Goal: Task Accomplishment & Management: Use online tool/utility

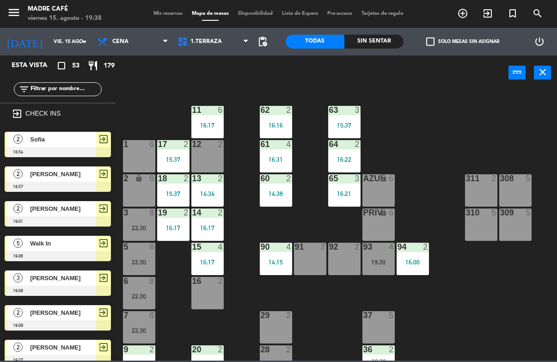
click at [483, 21] on span "exit_to_app" at bounding box center [488, 14] width 25 height 16
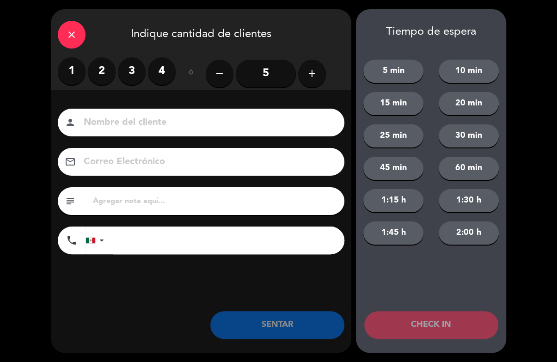
click at [132, 65] on label "3" at bounding box center [132, 71] width 28 height 28
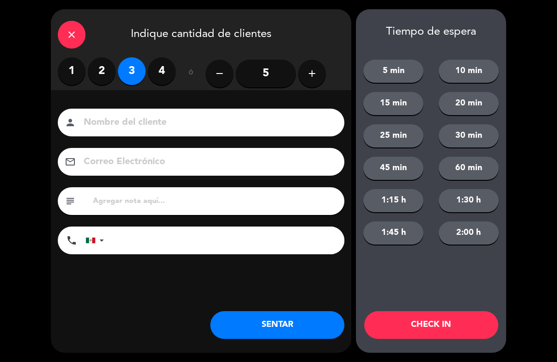
click at [91, 68] on label "2" at bounding box center [102, 71] width 28 height 28
click at [154, 120] on input at bounding box center [208, 123] width 250 height 16
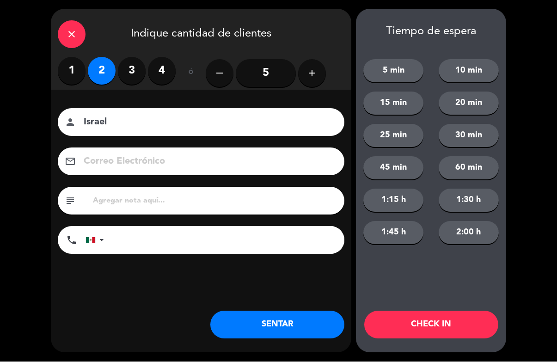
type input "Israel"
click at [438, 322] on button "CHECK IN" at bounding box center [432, 325] width 134 height 28
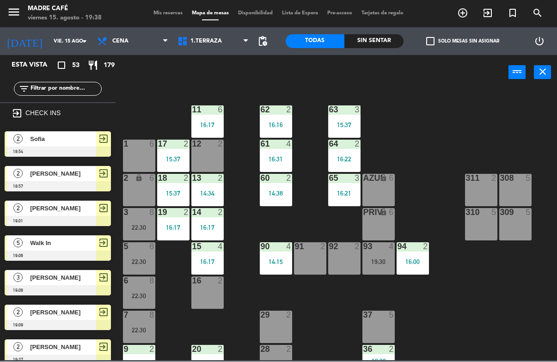
click at [362, 35] on div "Sin sentar" at bounding box center [374, 42] width 59 height 14
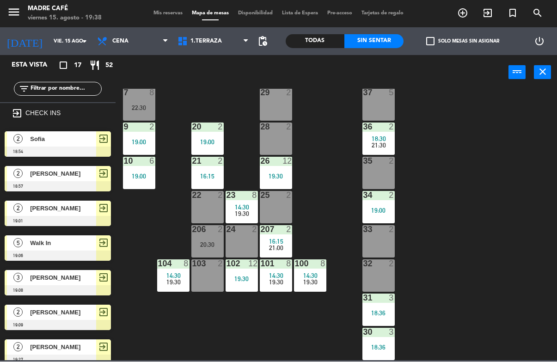
click at [197, 38] on span "1.Terraza" at bounding box center [206, 41] width 31 height 6
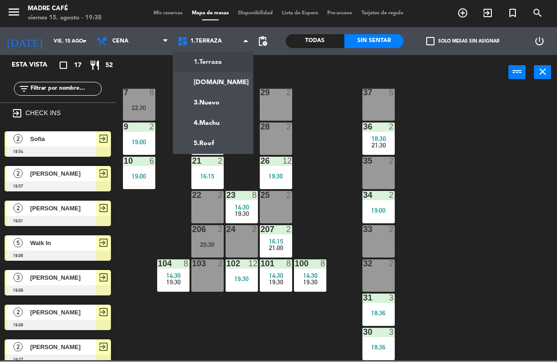
scroll to position [223, 0]
click at [211, 142] on ng-component "menu Madre Café viernes 15. agosto - 19:39 Mis reservas Mapa de mesas Disponibi…" at bounding box center [278, 180] width 557 height 361
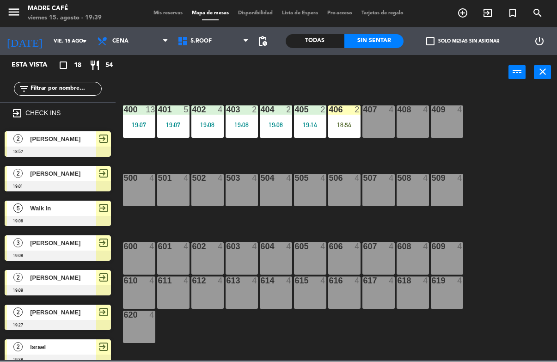
scroll to position [0, 0]
click at [339, 124] on div "18:54" at bounding box center [344, 125] width 32 height 6
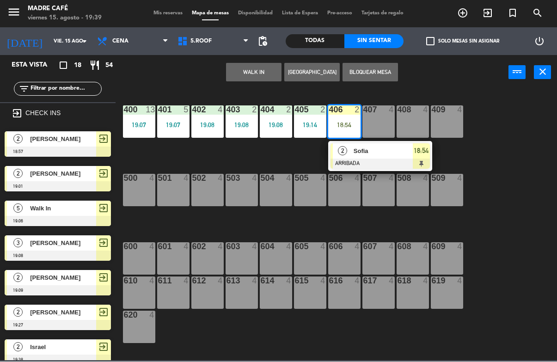
click at [387, 150] on span "Sofia" at bounding box center [383, 152] width 59 height 10
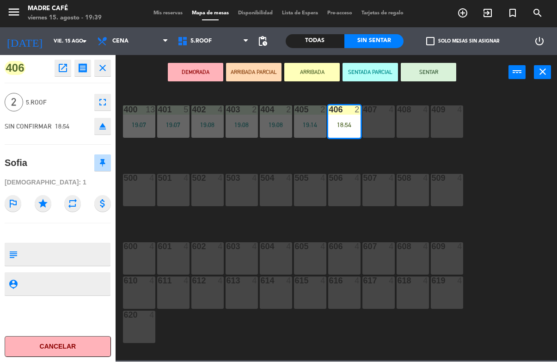
click at [437, 71] on button "SENTAR" at bounding box center [429, 72] width 56 height 19
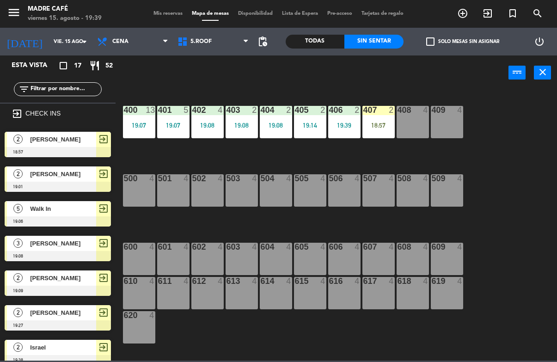
click at [382, 122] on div "18:57" at bounding box center [379, 125] width 32 height 6
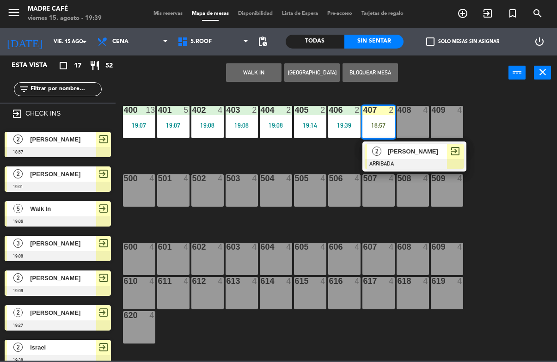
click at [419, 148] on span "[PERSON_NAME]" at bounding box center [417, 152] width 59 height 10
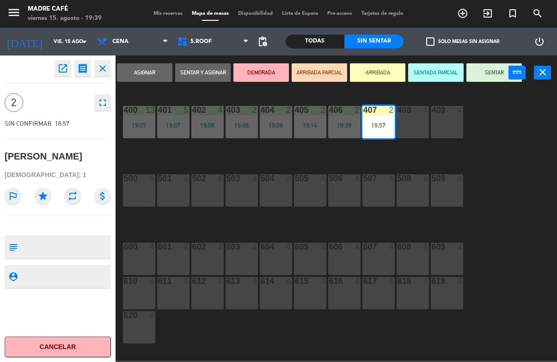
click at [480, 69] on button "SENTAR" at bounding box center [495, 72] width 56 height 19
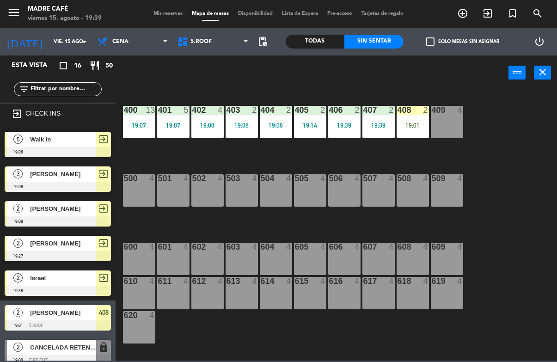
click at [409, 123] on div "19:01" at bounding box center [413, 125] width 32 height 6
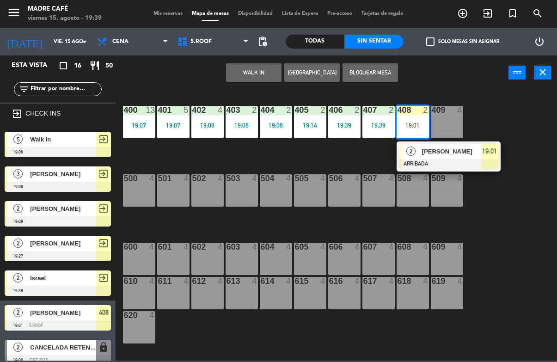
click at [437, 153] on span "[PERSON_NAME]" at bounding box center [451, 152] width 59 height 10
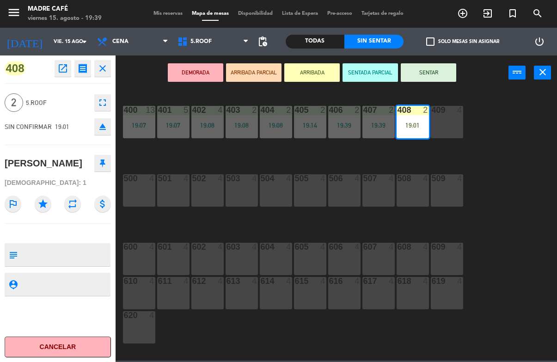
click at [442, 70] on button "SENTAR" at bounding box center [429, 72] width 56 height 19
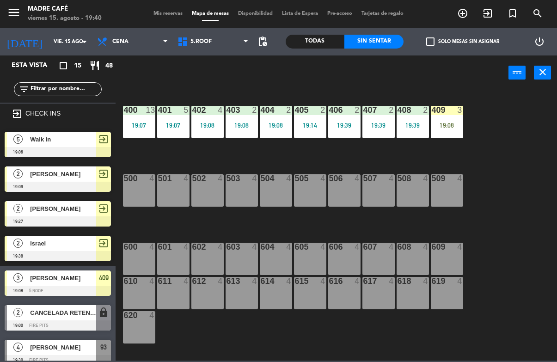
click at [442, 117] on div "409 3 19:08" at bounding box center [447, 122] width 32 height 32
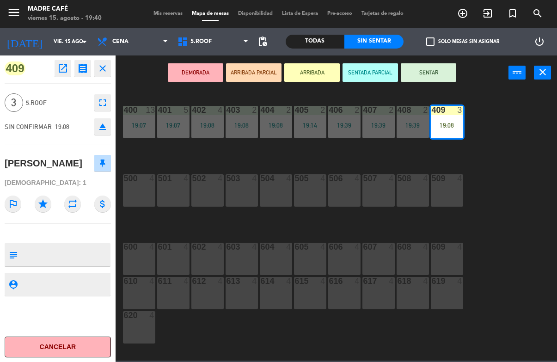
click at [427, 68] on button "SENTAR" at bounding box center [429, 72] width 56 height 19
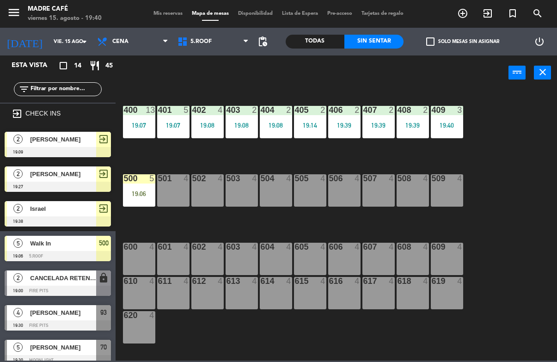
click at [137, 193] on div "19:06" at bounding box center [139, 194] width 32 height 6
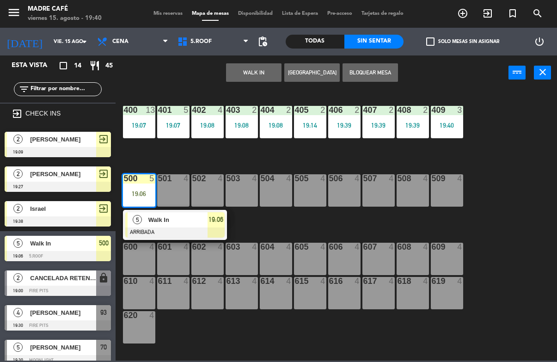
click at [198, 220] on span "Walk In" at bounding box center [178, 220] width 59 height 10
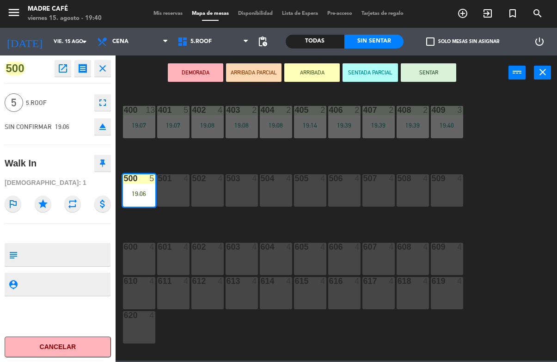
click at [421, 73] on button "SENTAR" at bounding box center [429, 72] width 56 height 19
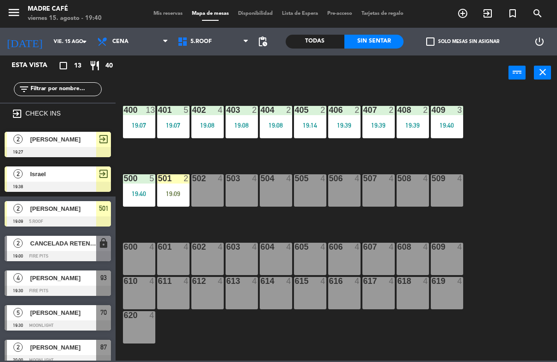
click at [170, 192] on div "19:09" at bounding box center [173, 194] width 32 height 6
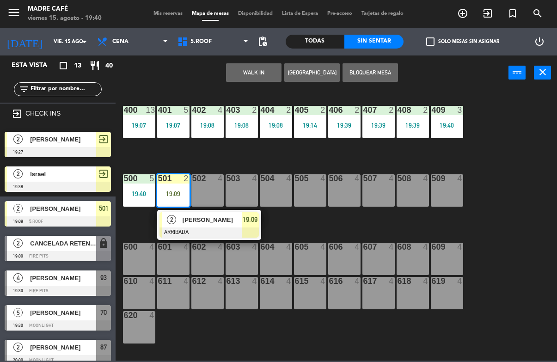
click at [231, 228] on div at bounding box center [209, 233] width 99 height 10
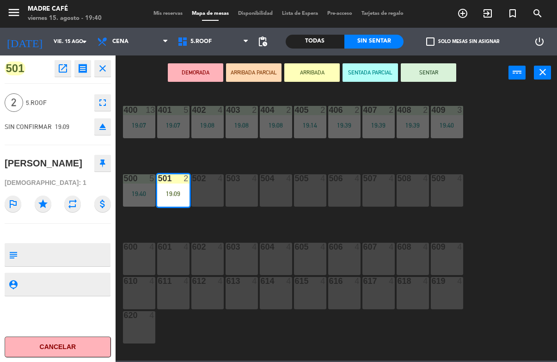
click at [424, 74] on button "SENTAR" at bounding box center [429, 72] width 56 height 19
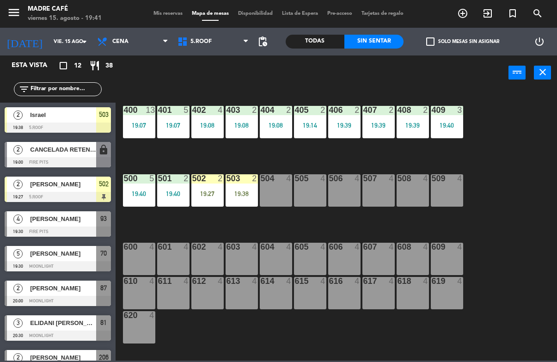
click at [240, 189] on div "503 2 19:38" at bounding box center [242, 190] width 32 height 32
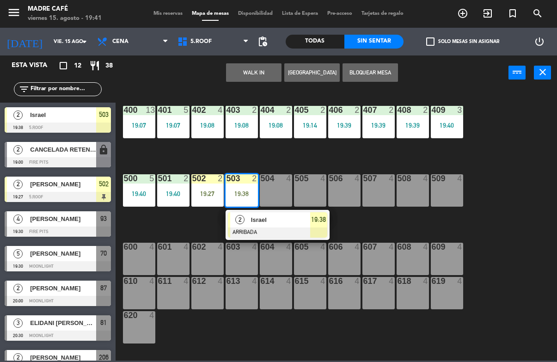
click at [309, 222] on span "Israel" at bounding box center [280, 220] width 59 height 10
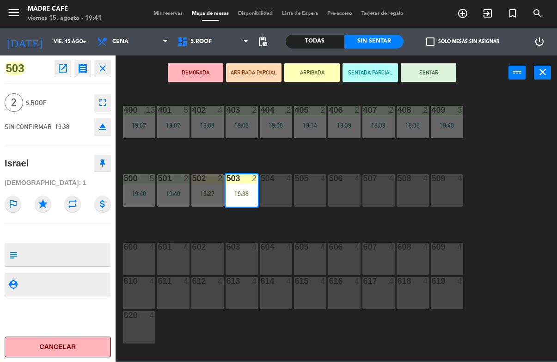
click at [432, 74] on button "SENTAR" at bounding box center [429, 72] width 56 height 19
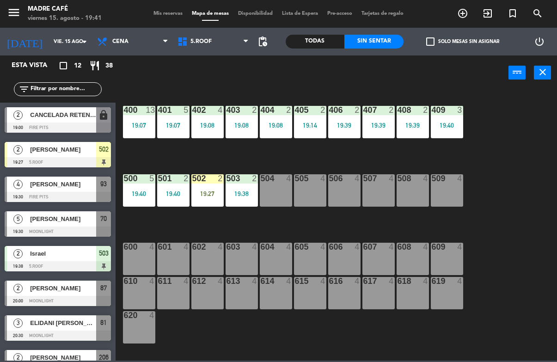
click at [198, 188] on div "502 2 19:27" at bounding box center [208, 190] width 32 height 32
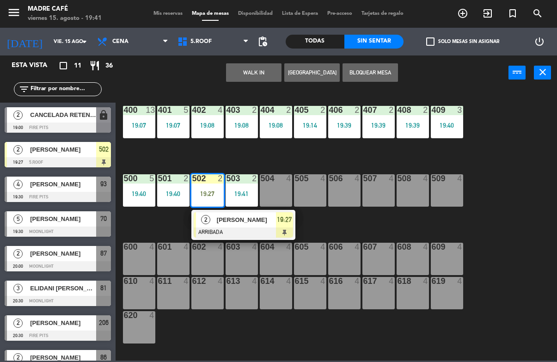
click at [266, 228] on div at bounding box center [243, 233] width 99 height 10
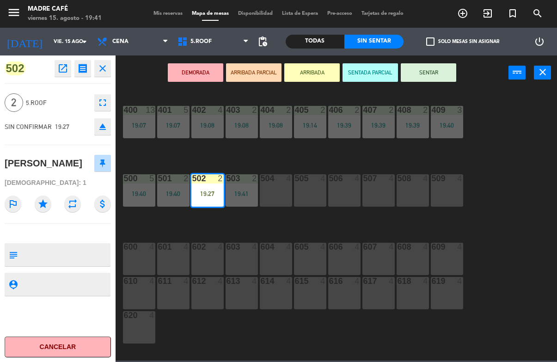
click at [426, 71] on button "SENTAR" at bounding box center [429, 72] width 56 height 19
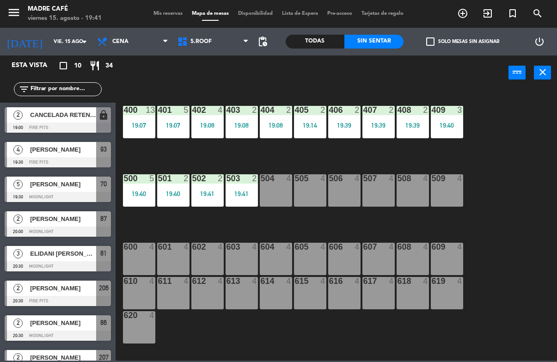
click at [68, 90] on input "text" at bounding box center [66, 89] width 72 height 10
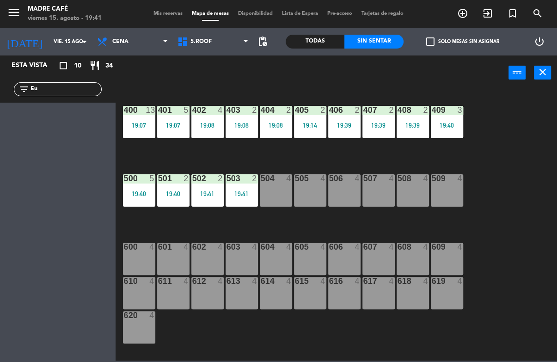
type input "E"
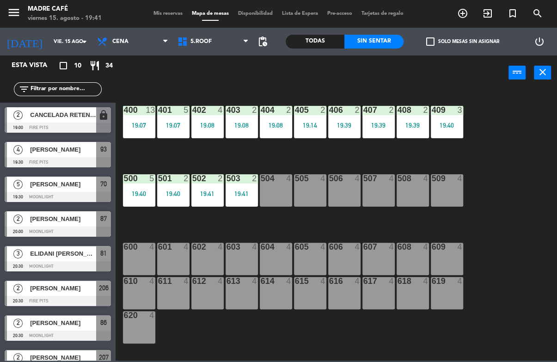
click at [488, 6] on span "exit_to_app" at bounding box center [488, 14] width 25 height 16
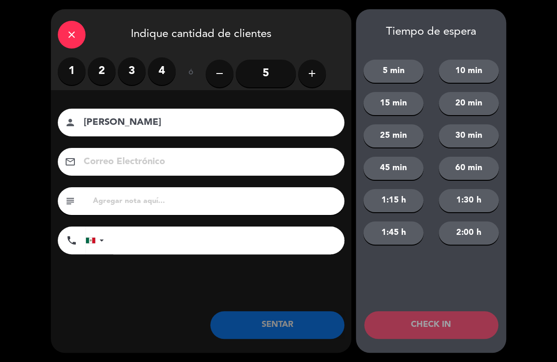
type input "[PERSON_NAME]"
click at [102, 67] on label "2" at bounding box center [102, 71] width 28 height 28
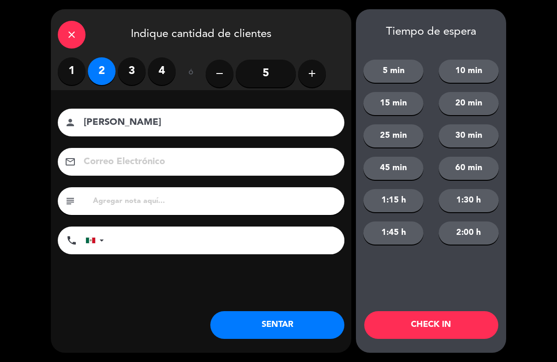
click at [438, 345] on div "Tiempo de espera 5 min 10 min 15 min 20 min 25 min 30 min 45 min 60 min 1:15 h …" at bounding box center [431, 181] width 150 height 344
click at [417, 329] on button "CHECK IN" at bounding box center [432, 325] width 134 height 28
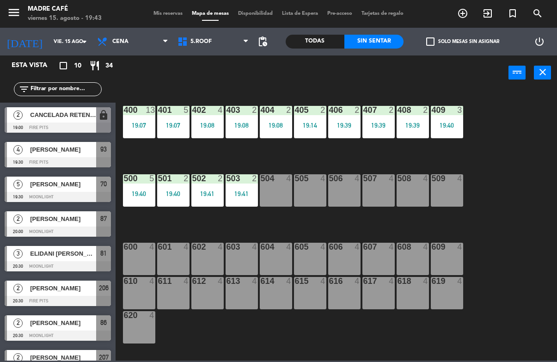
click at [469, 10] on icon "exit_to_app" at bounding box center [463, 13] width 11 height 11
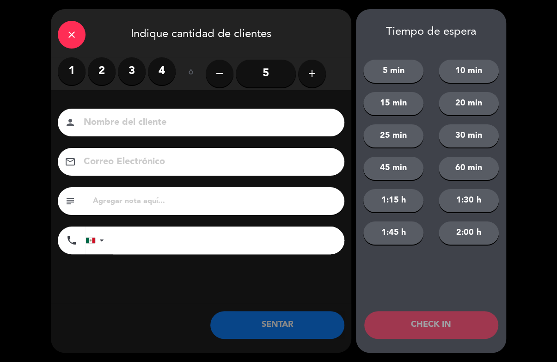
click at [101, 68] on label "2" at bounding box center [102, 71] width 28 height 28
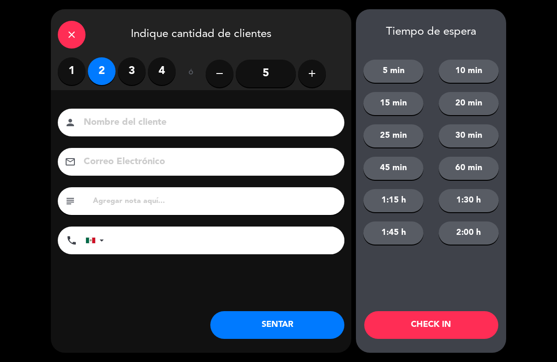
click at [186, 127] on input at bounding box center [208, 123] width 250 height 16
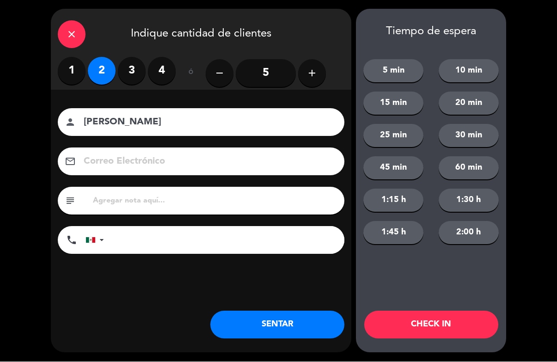
type input "[PERSON_NAME]"
click at [445, 326] on button "CHECK IN" at bounding box center [432, 325] width 134 height 28
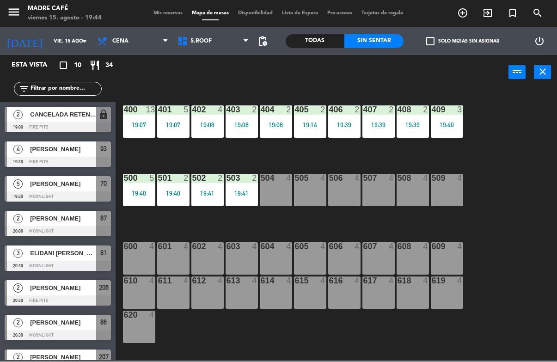
click at [64, 90] on input "text" at bounding box center [66, 89] width 72 height 10
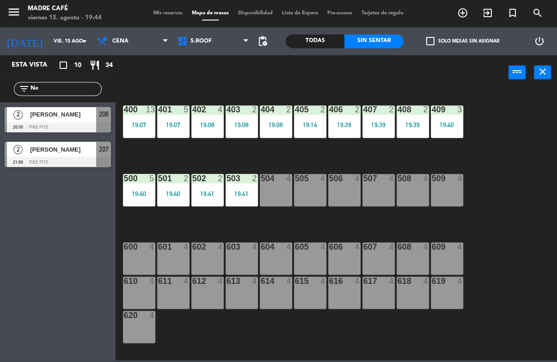
type input "N"
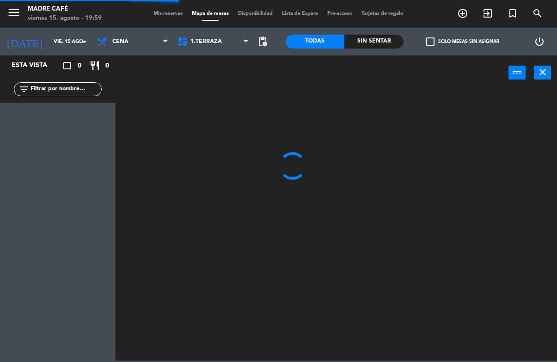
click at [70, 92] on input "text" at bounding box center [66, 89] width 72 height 10
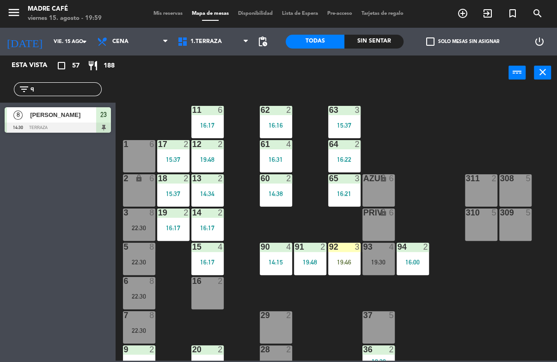
type input "q"
click at [417, 98] on div "11 6 16:17 63 3 15:37 62 2 16:16 12 2 19:48 1 6 61 4 16:31 64 2 16:22 17 2 15:3…" at bounding box center [339, 225] width 436 height 272
click at [37, 90] on input "q" at bounding box center [66, 89] width 72 height 10
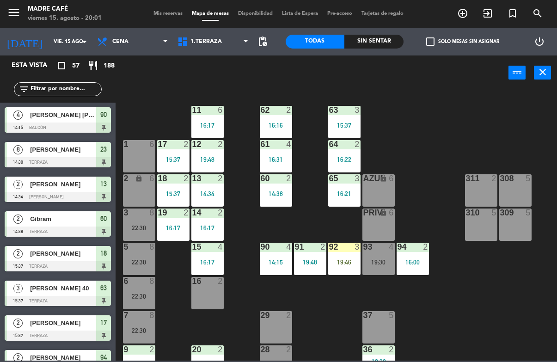
click at [489, 2] on div "menu Madre Café viernes 15. agosto - 20:01 Mis reservas Mapa de mesas Disponibi…" at bounding box center [278, 14] width 557 height 28
click at [469, 11] on icon "exit_to_app" at bounding box center [463, 13] width 11 height 11
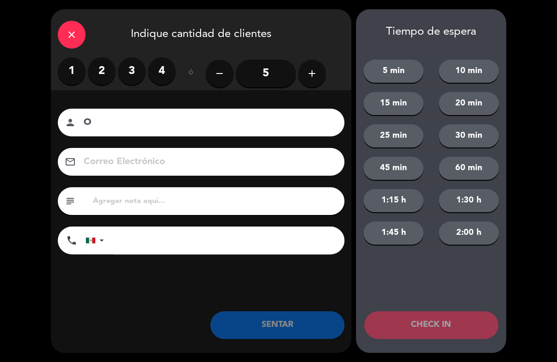
type input "O"
click at [72, 21] on div "close" at bounding box center [72, 35] width 28 height 28
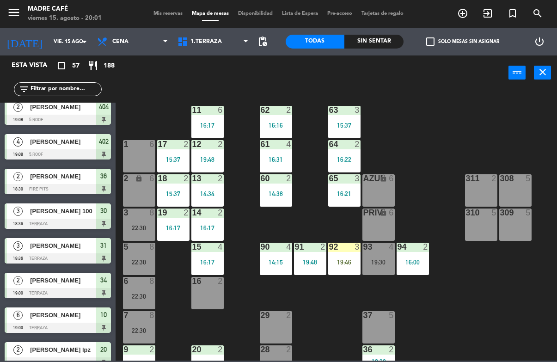
click at [87, 78] on div "filter_list" at bounding box center [58, 89] width 116 height 27
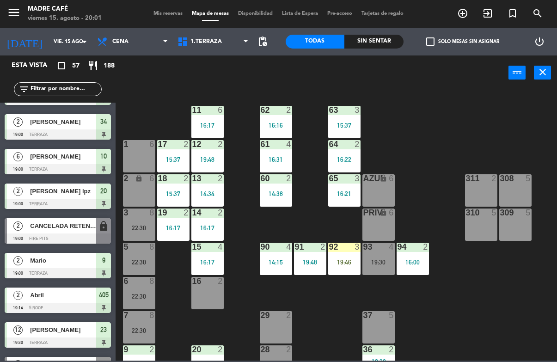
click at [79, 92] on input "text" at bounding box center [66, 89] width 72 height 10
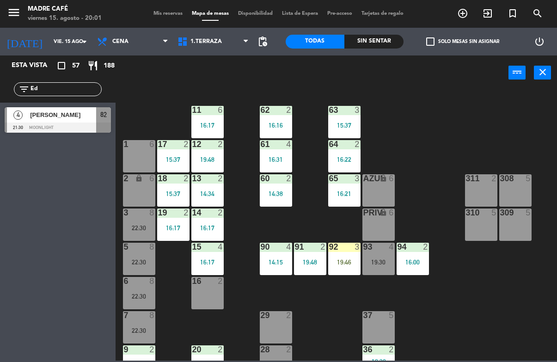
type input "Ed"
click at [51, 118] on span "[PERSON_NAME]" at bounding box center [63, 115] width 66 height 10
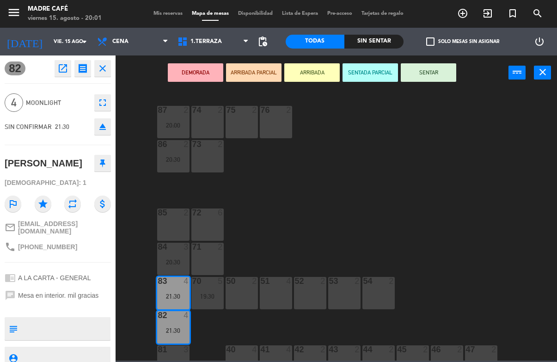
click at [433, 66] on button "SENTAR" at bounding box center [429, 72] width 56 height 19
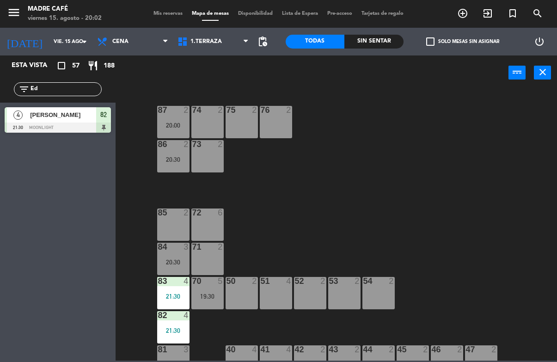
click at [80, 94] on input "Ed" at bounding box center [66, 89] width 72 height 10
type input "E"
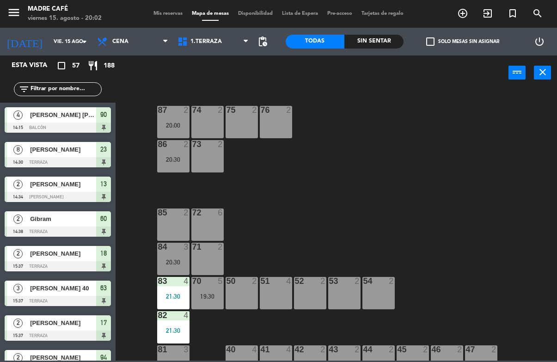
click at [469, 16] on icon "exit_to_app" at bounding box center [463, 13] width 11 height 11
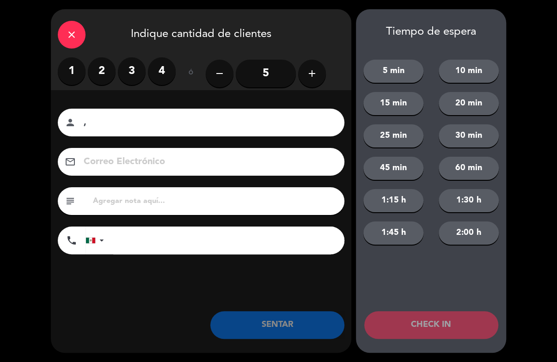
type input ","
click at [109, 72] on label "2" at bounding box center [102, 71] width 28 height 28
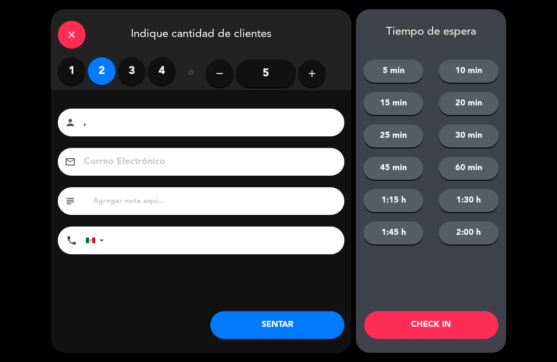
click at [432, 321] on button "CHECK IN" at bounding box center [432, 325] width 134 height 28
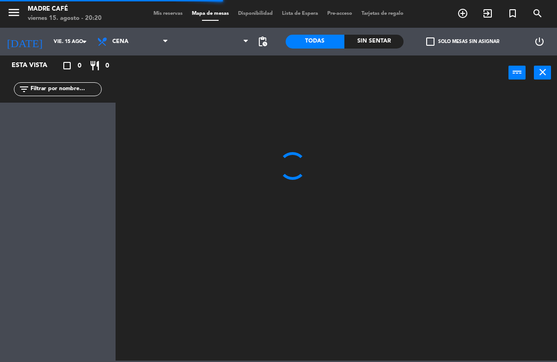
click at [83, 88] on input "text" at bounding box center [66, 89] width 72 height 10
type input "C"
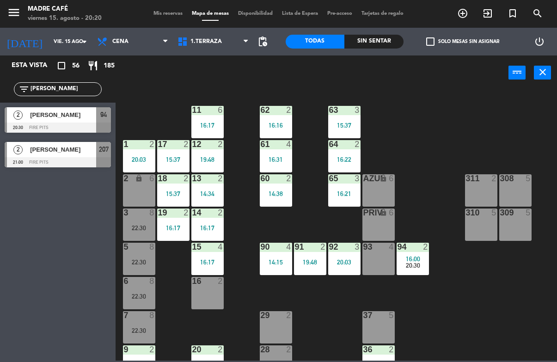
click at [82, 81] on div "filter_list Leo" at bounding box center [58, 89] width 116 height 27
click at [80, 81] on div "filter_list Leo" at bounding box center [58, 89] width 116 height 27
click at [74, 90] on input "Leo" at bounding box center [66, 89] width 72 height 10
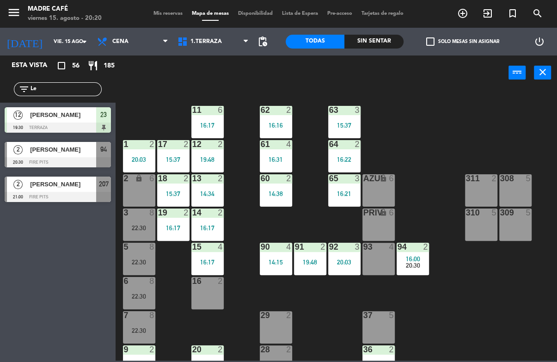
type input "L"
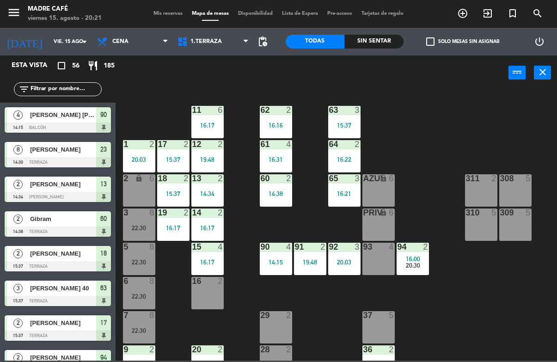
click at [469, 14] on icon "exit_to_app" at bounding box center [463, 13] width 11 height 11
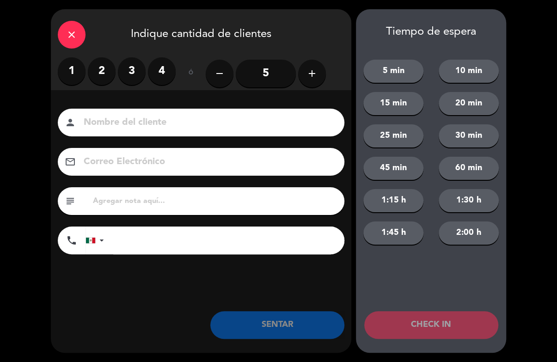
click at [114, 65] on label "2" at bounding box center [102, 71] width 28 height 28
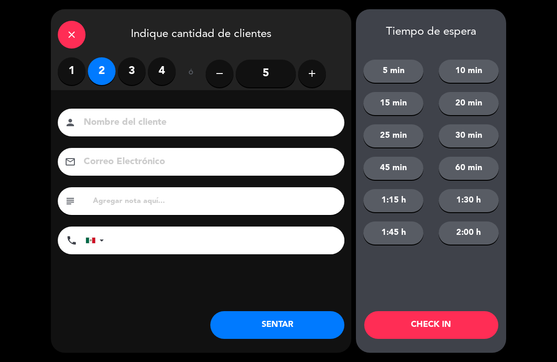
click at [223, 120] on input at bounding box center [208, 123] width 250 height 16
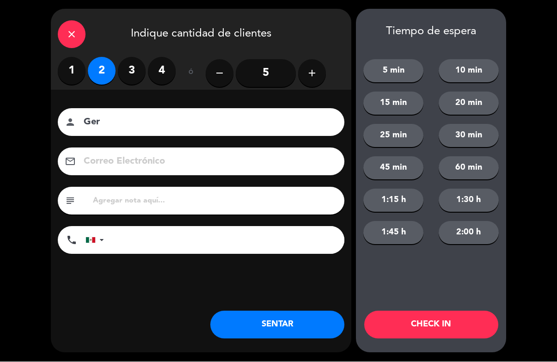
type input "Ger"
click at [445, 328] on button "CHECK IN" at bounding box center [432, 325] width 134 height 28
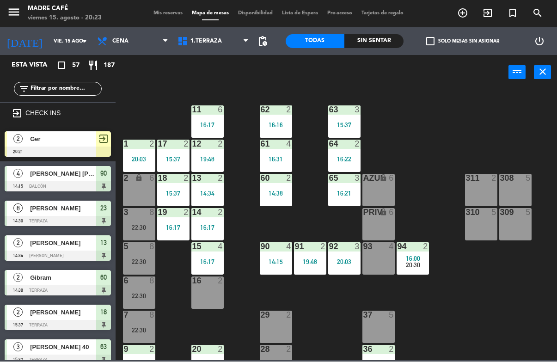
click at [469, 13] on icon "exit_to_app" at bounding box center [463, 13] width 11 height 11
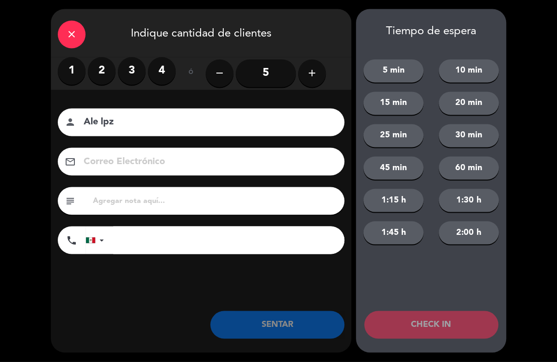
type input "Ale lpz"
click at [104, 64] on label "2" at bounding box center [102, 71] width 28 height 28
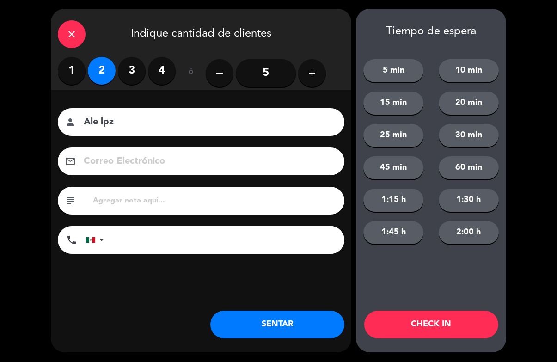
click at [448, 323] on button "CHECK IN" at bounding box center [432, 325] width 134 height 28
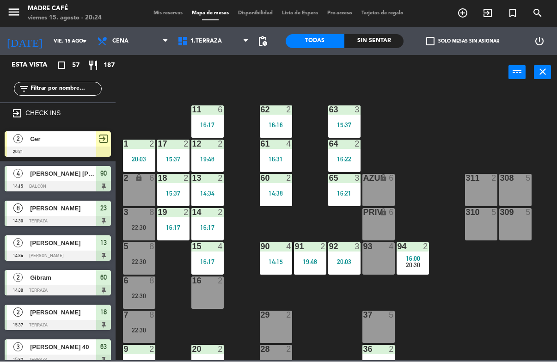
click at [469, 13] on icon "exit_to_app" at bounding box center [463, 13] width 11 height 11
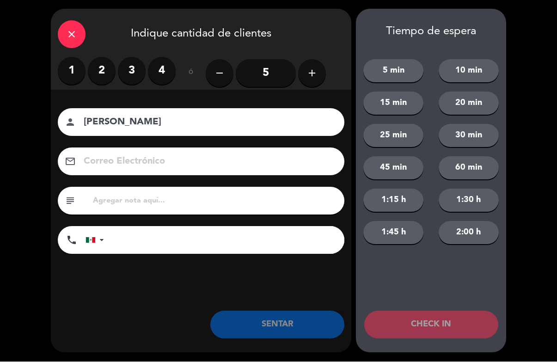
type input "Andres castillo"
click at [107, 76] on label "2" at bounding box center [102, 71] width 28 height 28
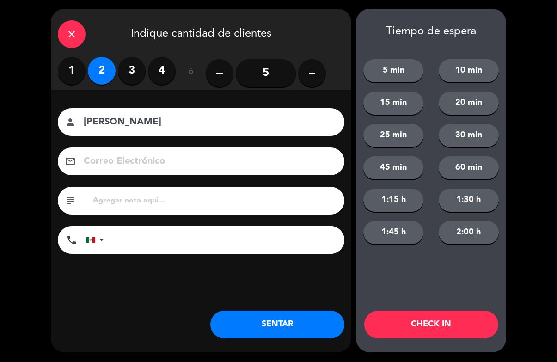
click at [430, 329] on button "CHECK IN" at bounding box center [432, 325] width 134 height 28
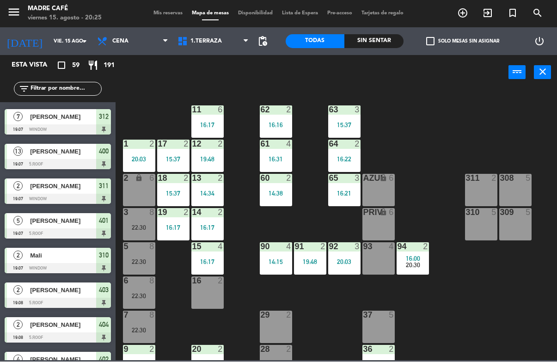
scroll to position [809, 0]
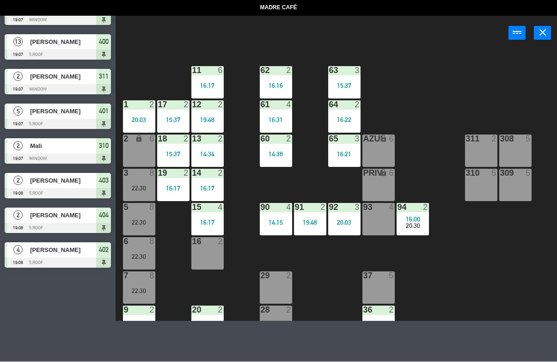
select select "dinner"
select select
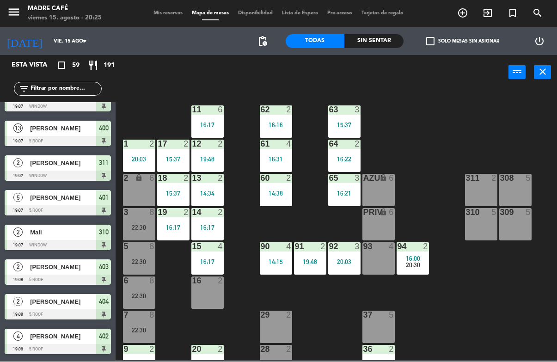
scroll to position [840, 0]
